Goal: Task Accomplishment & Management: Manage account settings

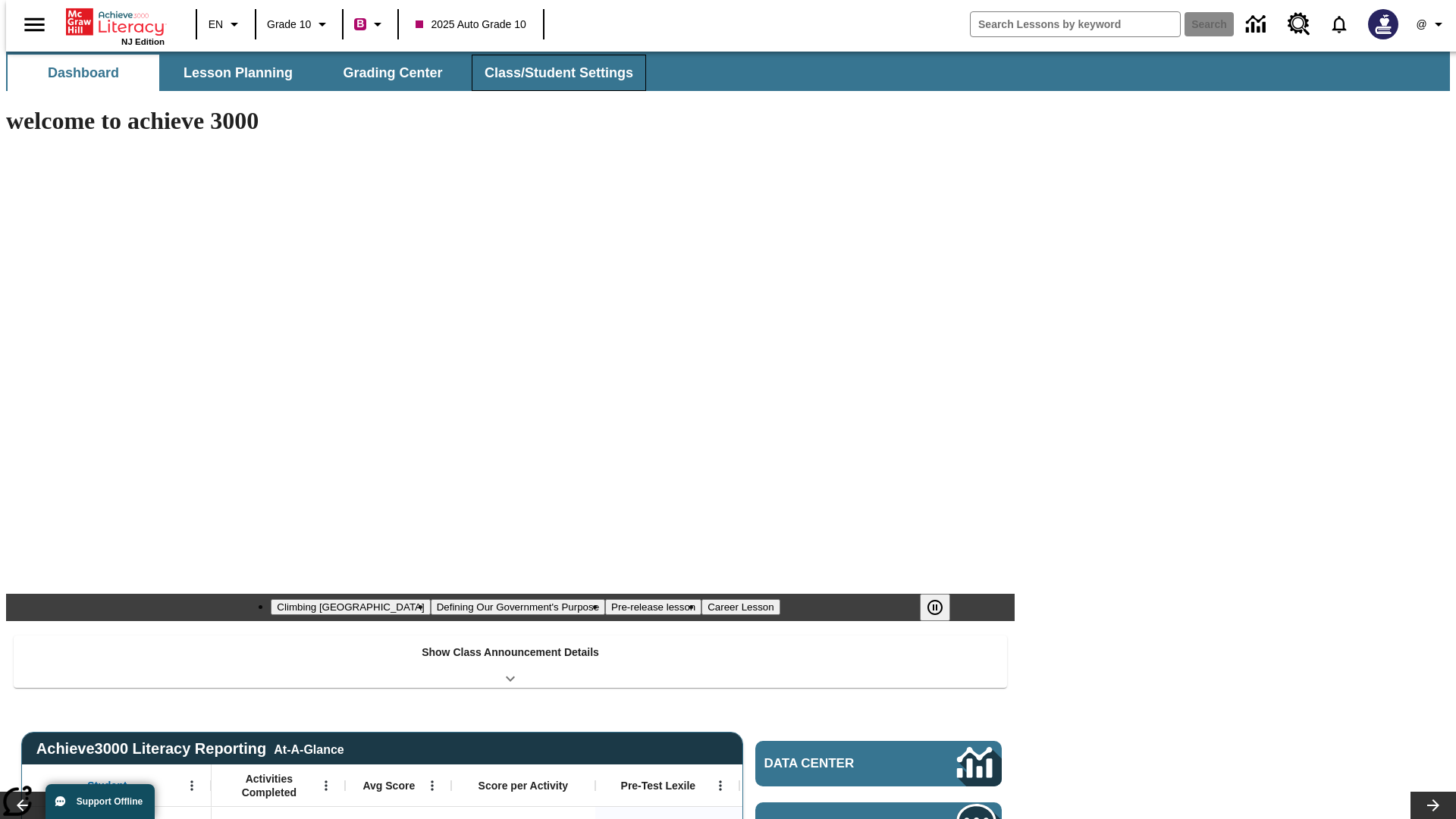
click at [550, 73] on button "Class/Student Settings" at bounding box center [558, 72] width 174 height 37
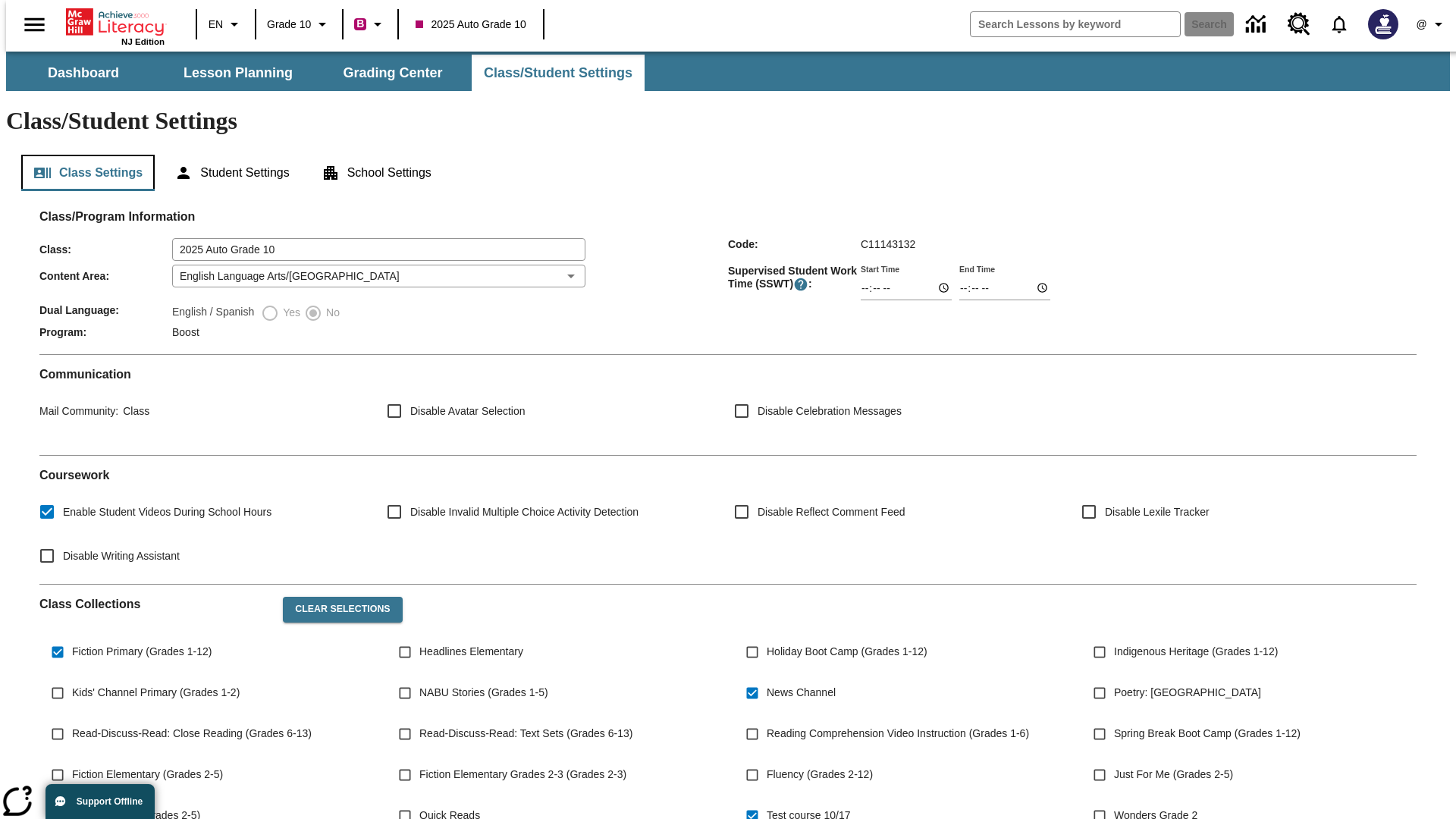
click at [82, 155] on button "Class Settings" at bounding box center [87, 172] width 133 height 37
type input "17:35"
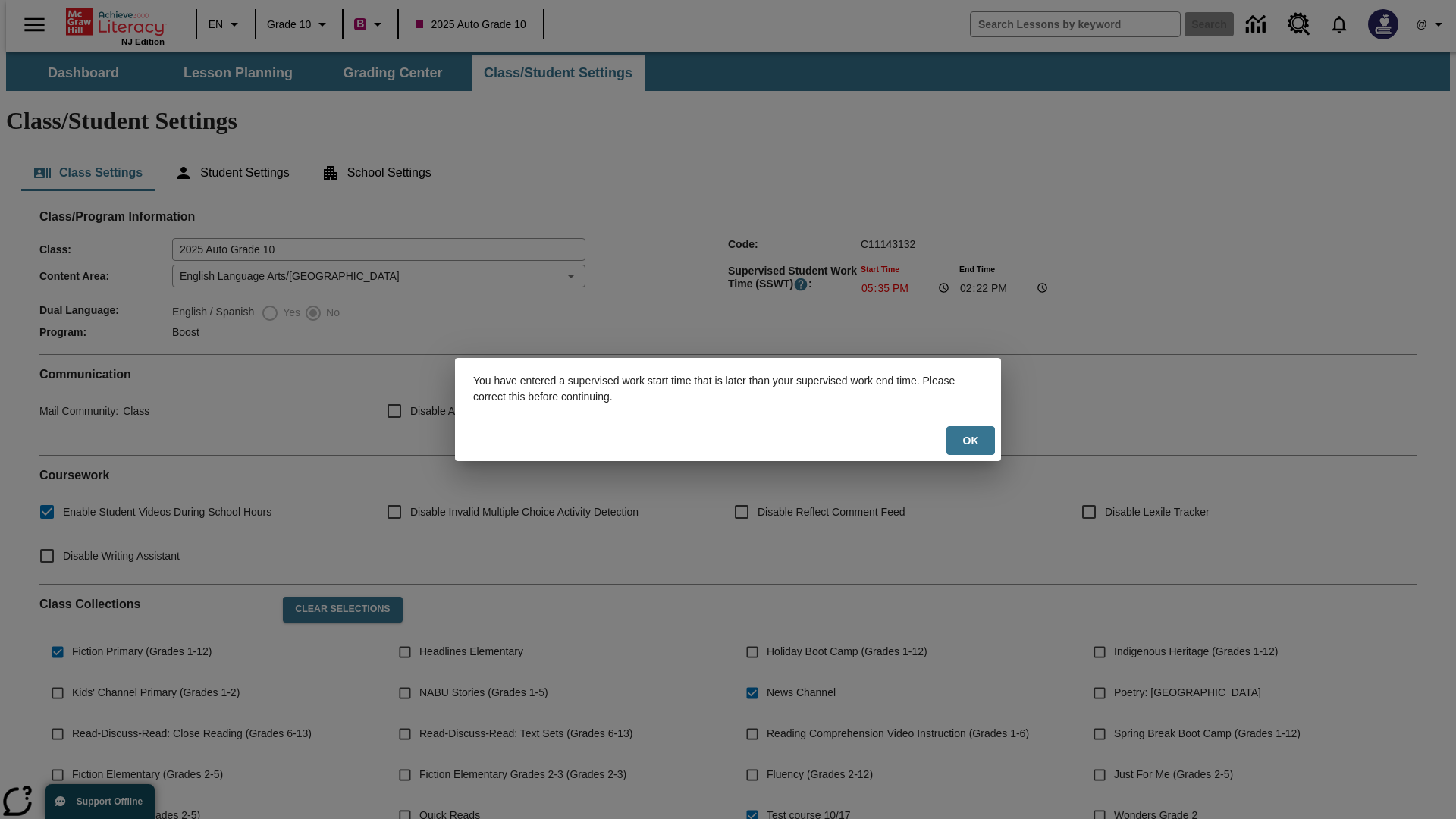
scroll to position [223, 0]
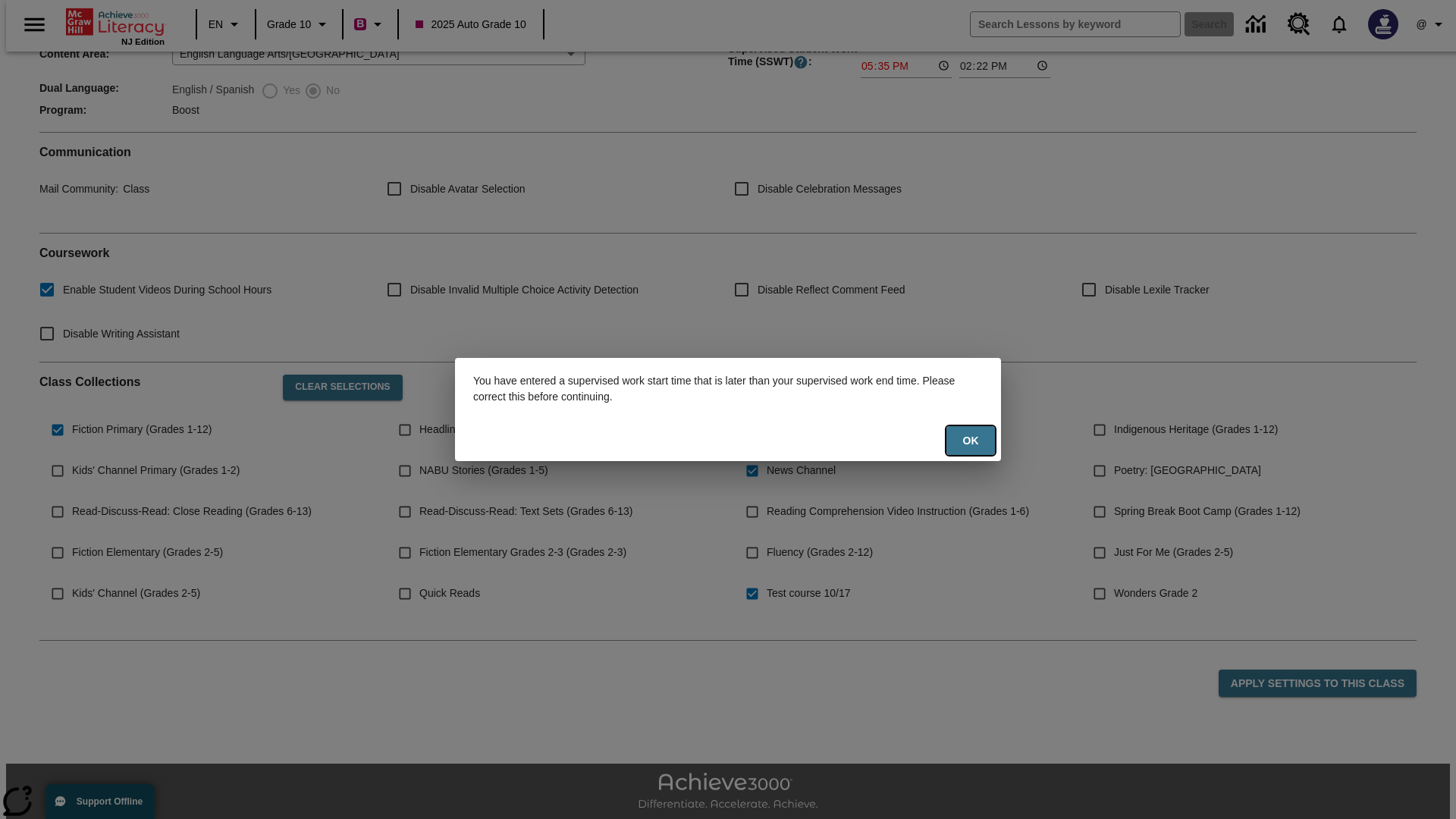
click at [971, 441] on button "Ok" at bounding box center [970, 441] width 48 height 30
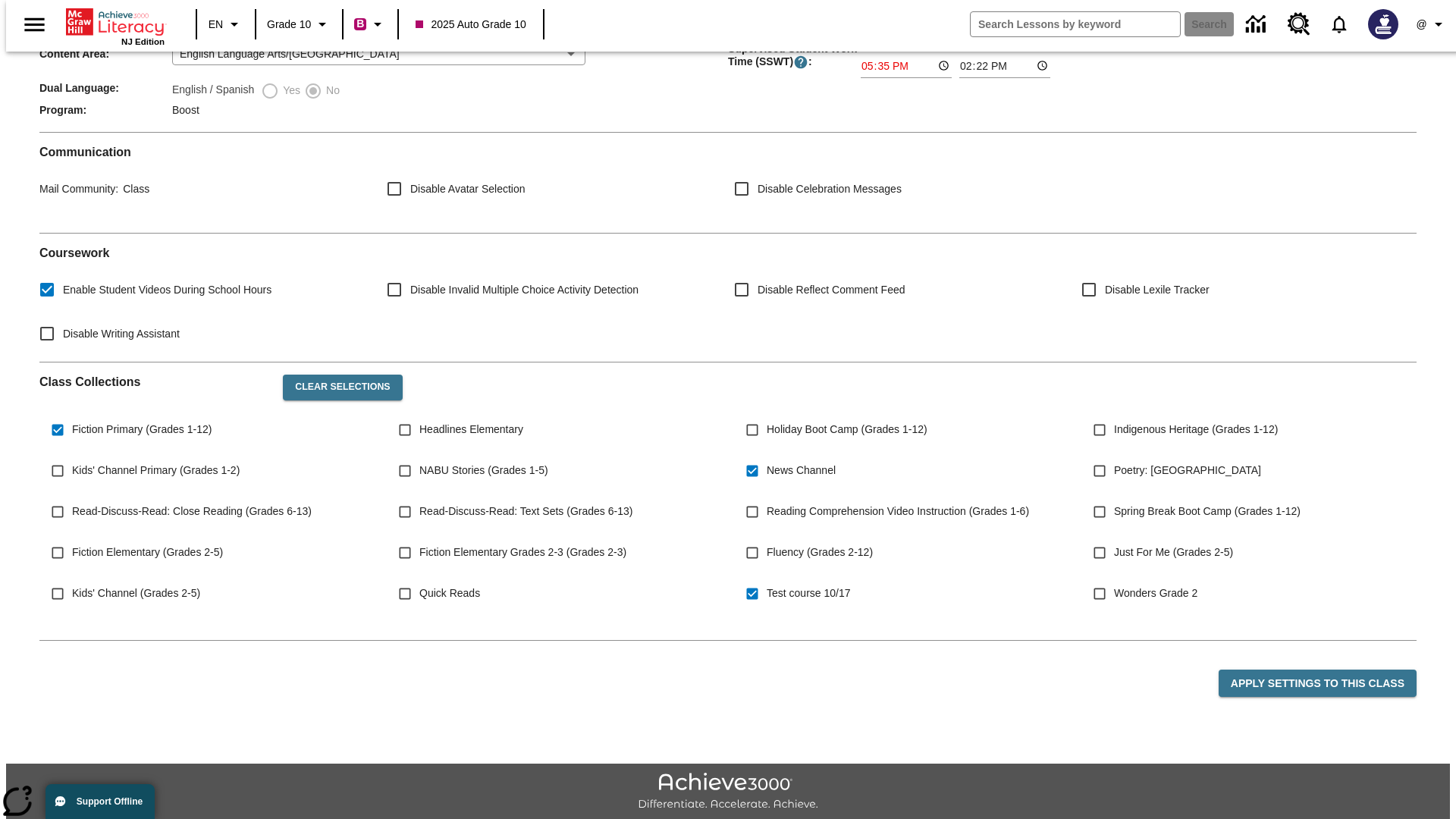
type input "17:35"
click at [1326, 669] on button "Apply Settings to this Class" at bounding box center [1318, 683] width 198 height 28
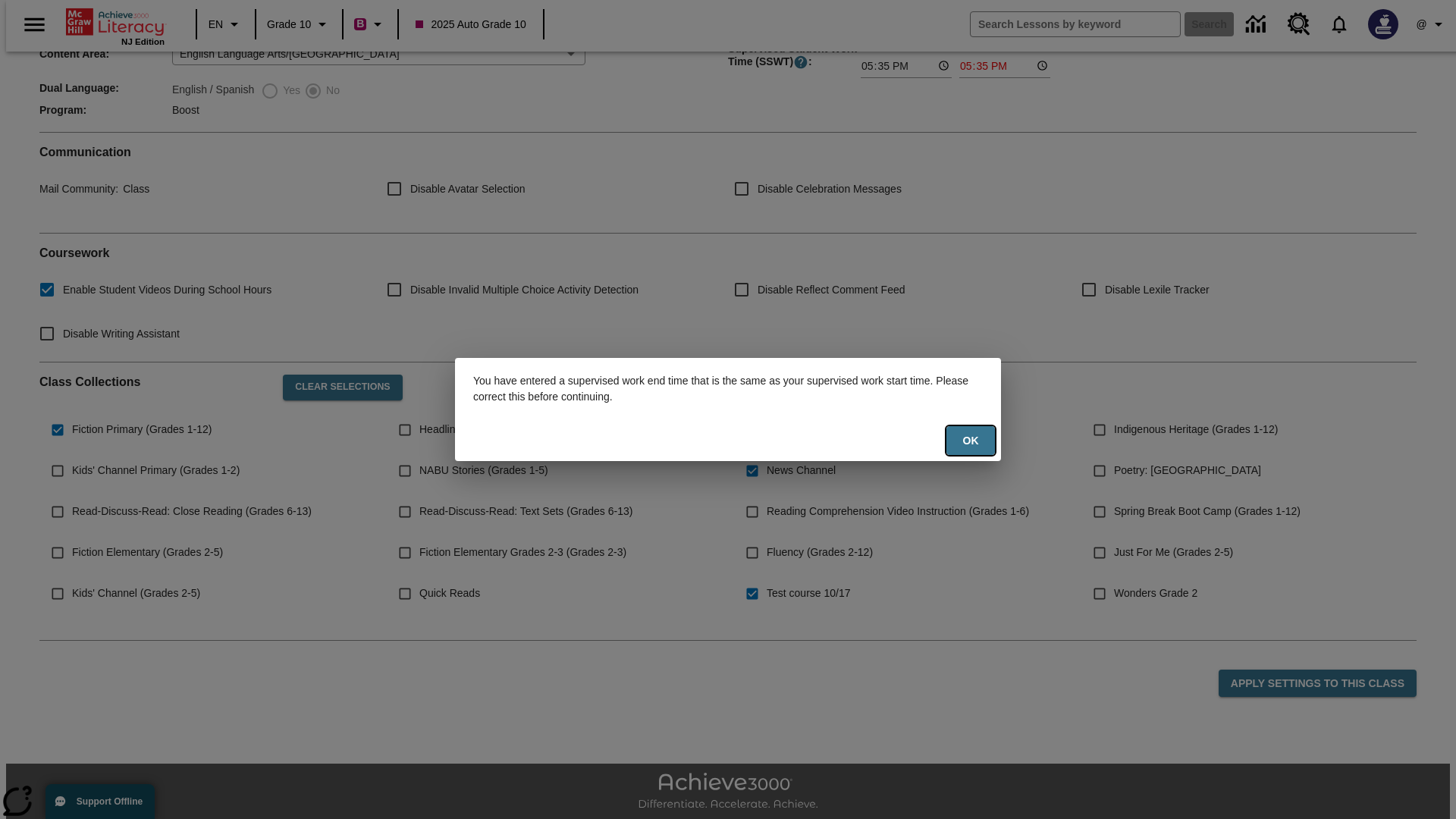
click at [971, 441] on button "Ok" at bounding box center [970, 441] width 48 height 30
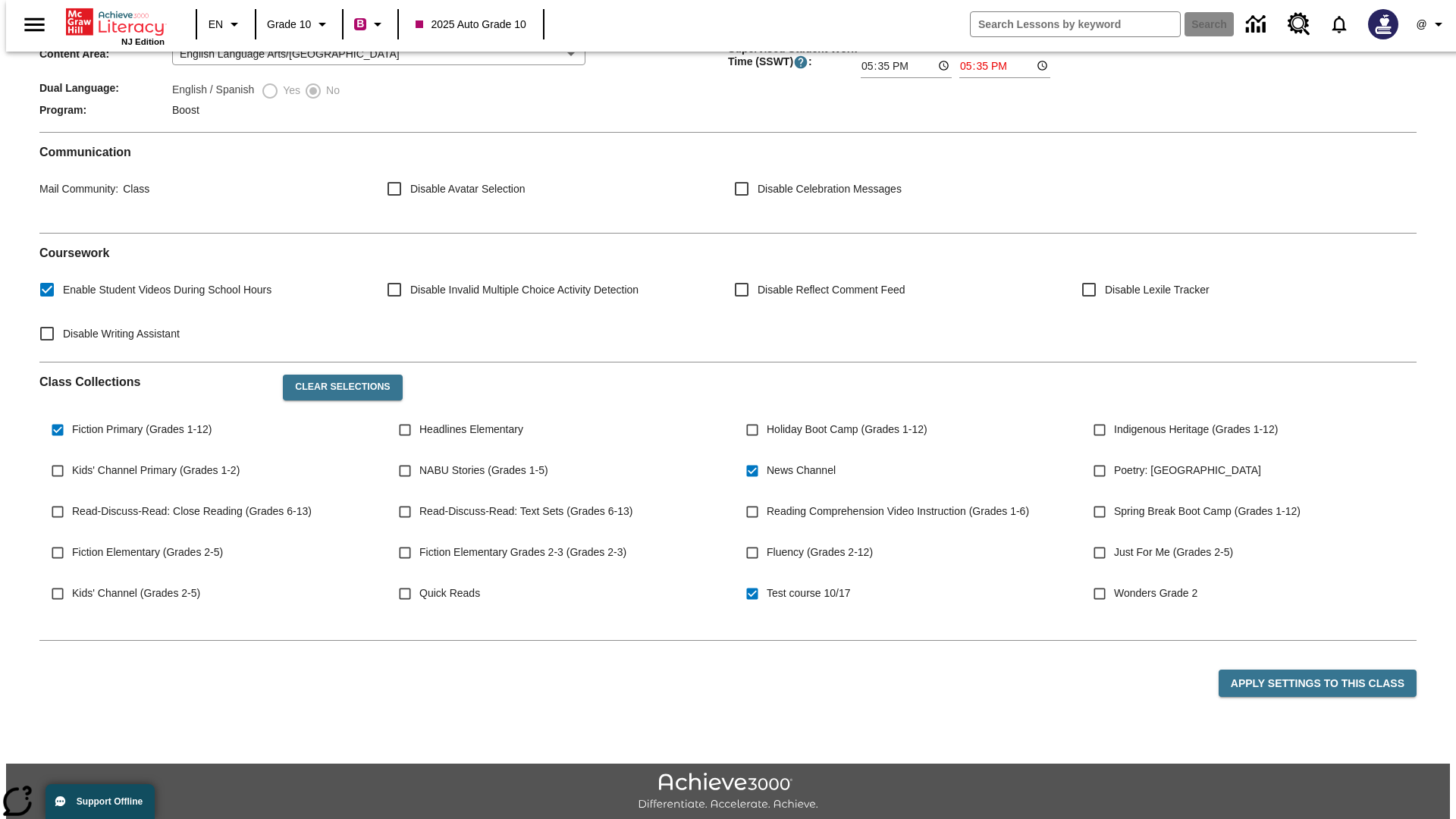
type input "23:35"
type input "23:36"
click at [1326, 669] on button "Apply Settings to this Class" at bounding box center [1318, 683] width 198 height 28
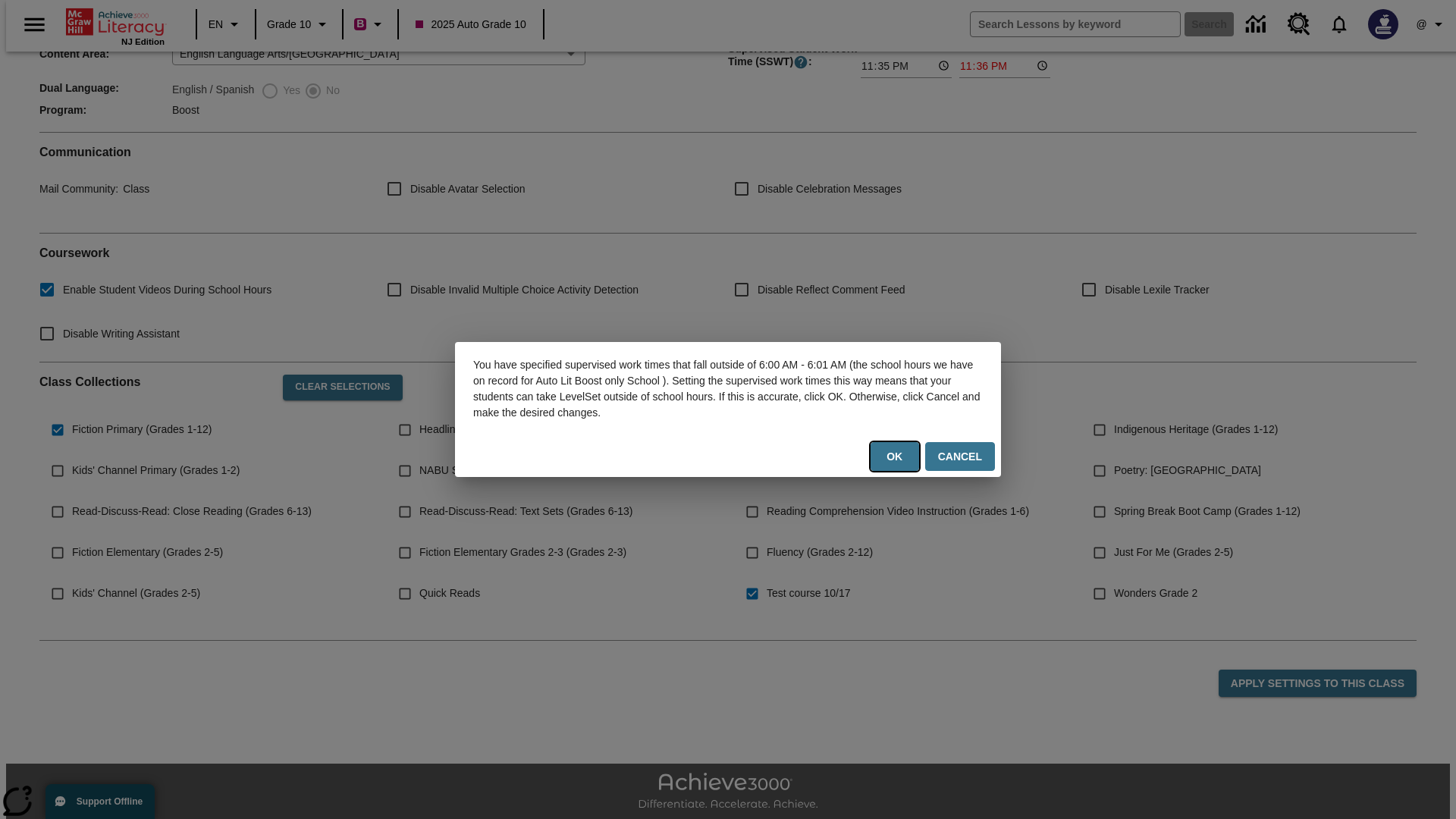
click at [898, 456] on button "Ok" at bounding box center [894, 456] width 48 height 30
